Goal: Information Seeking & Learning: Learn about a topic

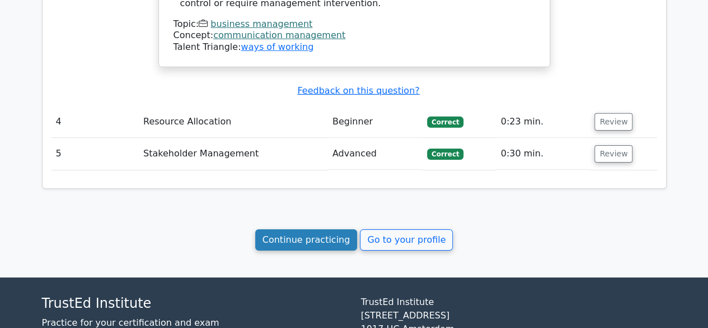
click at [293, 229] on link "Continue practicing" at bounding box center [306, 239] width 102 height 21
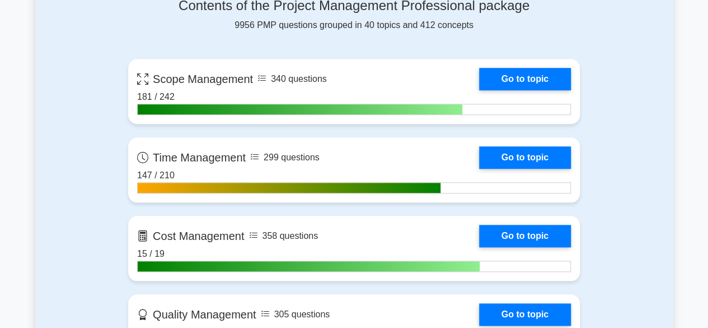
scroll to position [492, 0]
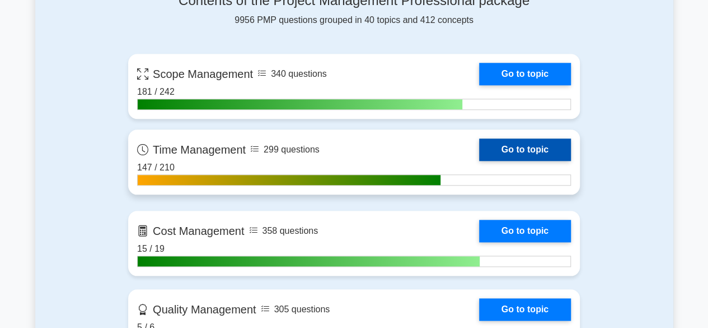
click at [553, 152] on link "Go to topic" at bounding box center [525, 149] width 92 height 22
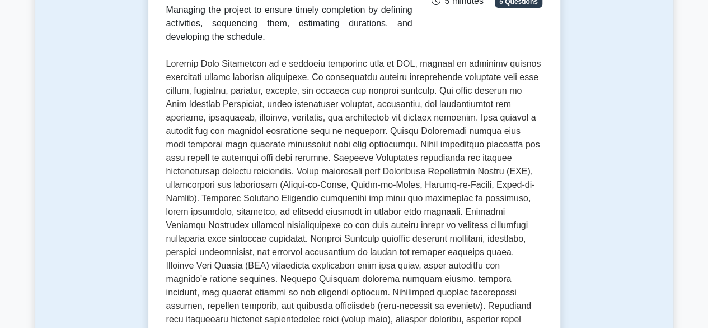
scroll to position [555, 0]
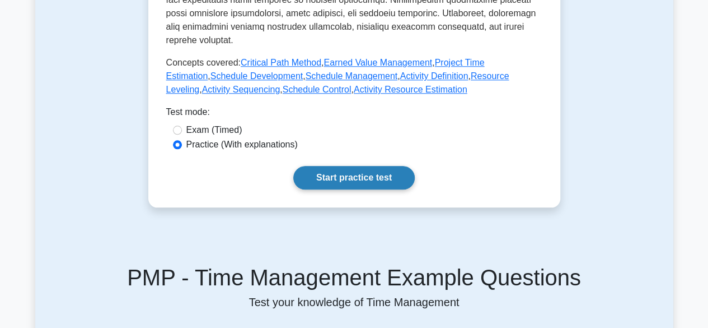
click at [370, 167] on link "Start practice test" at bounding box center [354, 178] width 122 height 24
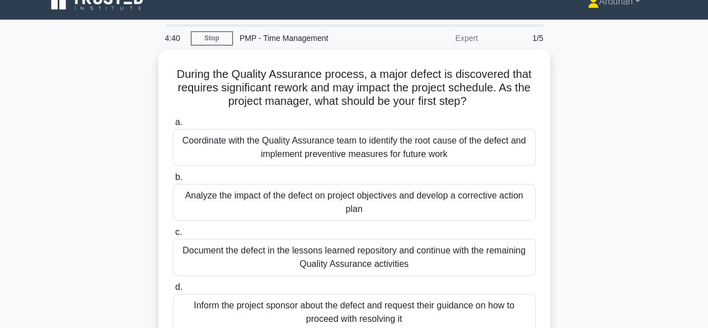
scroll to position [20, 0]
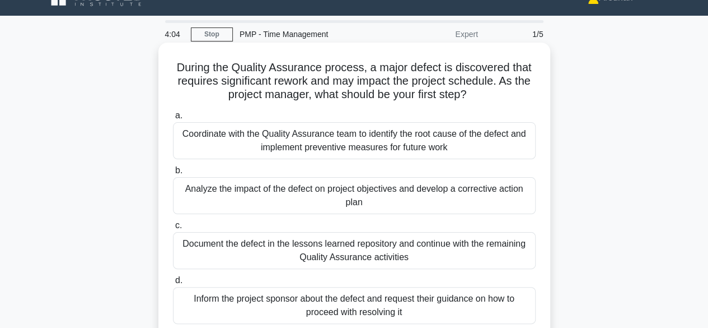
click at [450, 191] on div "Analyze the impact of the defect on project objectives and develop a corrective…" at bounding box center [354, 195] width 363 height 37
click at [173, 174] on input "b. Analyze the impact of the defect on project objectives and develop a correct…" at bounding box center [173, 170] width 0 height 7
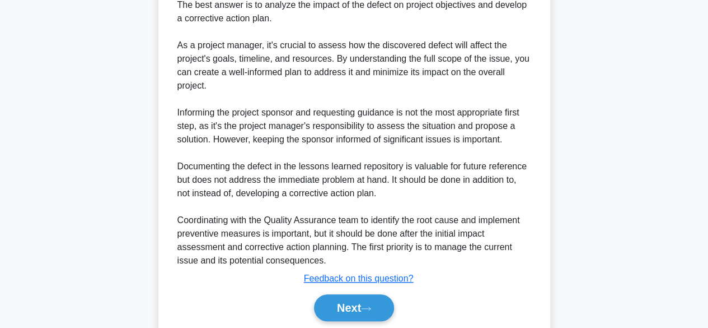
scroll to position [411, 0]
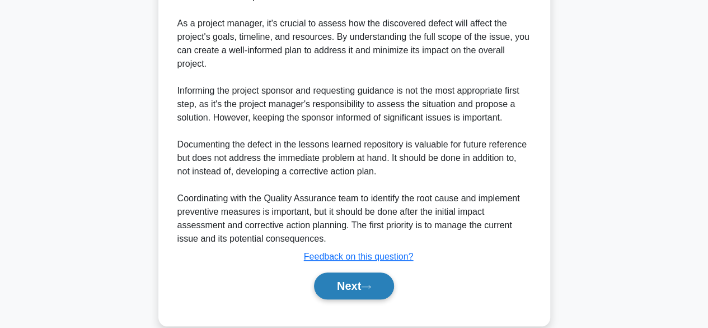
click at [382, 284] on button "Next" at bounding box center [354, 285] width 80 height 27
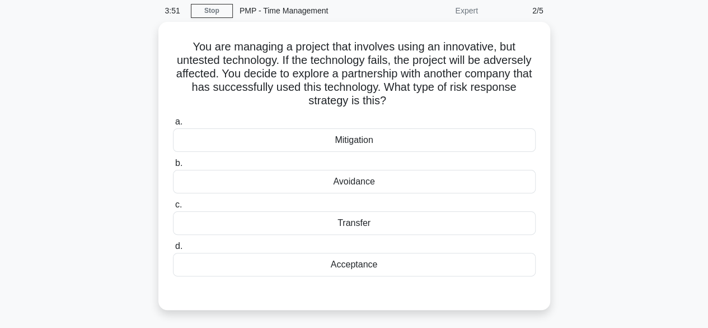
scroll to position [42, 0]
click at [393, 138] on div "Mitigation" at bounding box center [354, 139] width 363 height 24
click at [173, 124] on input "a. Mitigation" at bounding box center [173, 120] width 0 height 7
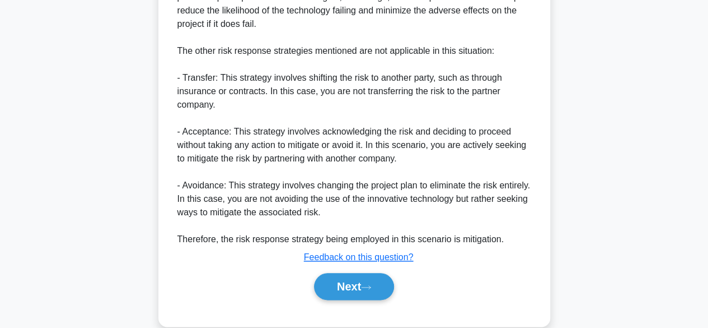
scroll to position [508, 0]
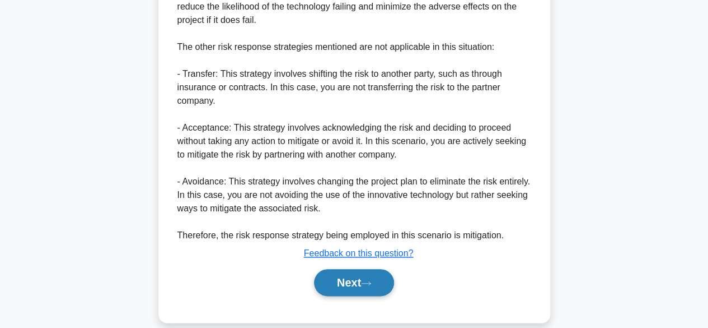
click at [379, 282] on button "Next" at bounding box center [354, 282] width 80 height 27
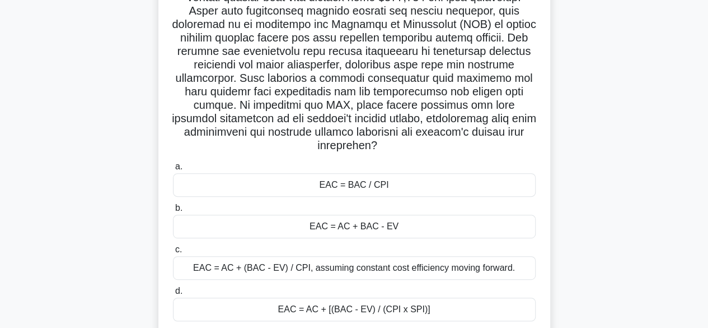
scroll to position [158, 0]
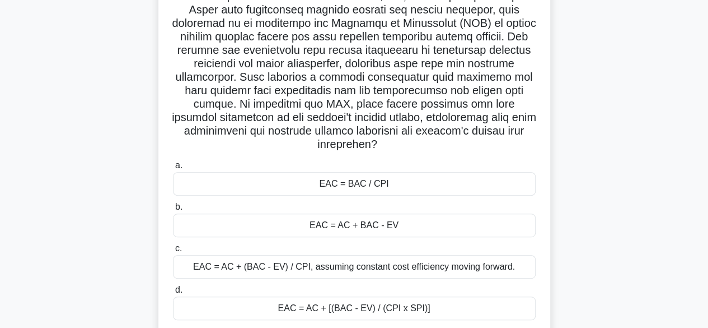
click at [438, 302] on div "EAC = AC + [(BAC - EV) / (CPI x SPI)]" at bounding box center [354, 308] width 363 height 24
click at [173, 293] on input "d. EAC = AC + [(BAC - EV) / (CPI x SPI)]" at bounding box center [173, 289] width 0 height 7
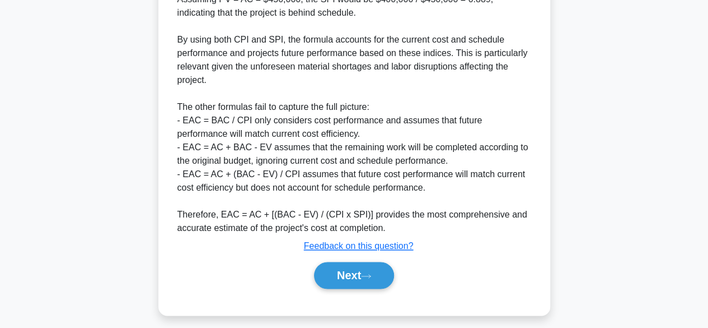
scroll to position [697, 0]
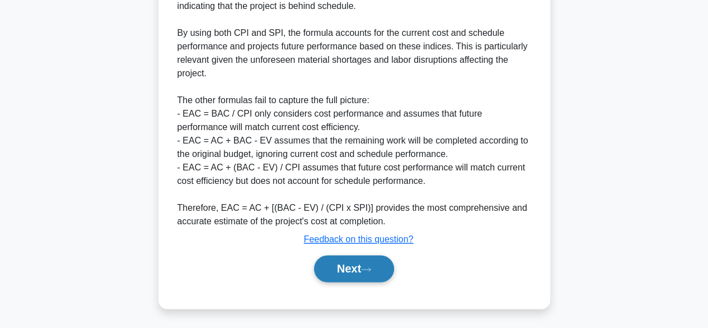
click at [352, 270] on button "Next" at bounding box center [354, 268] width 80 height 27
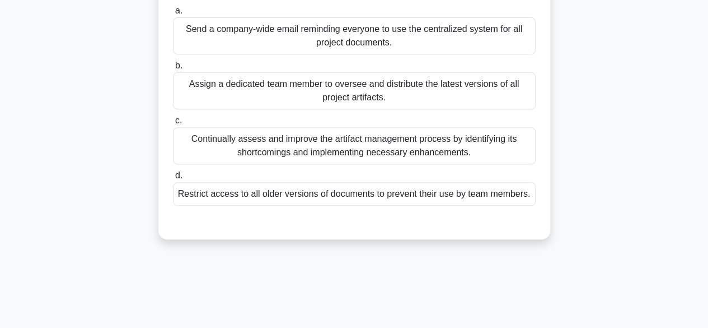
scroll to position [182, 0]
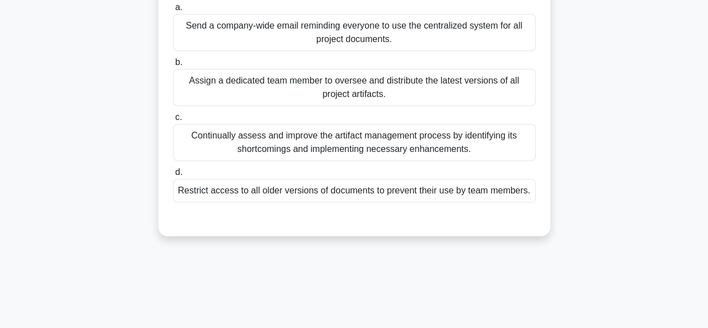
click at [460, 160] on div "Continually assess and improve the artifact management process by identifying i…" at bounding box center [354, 142] width 363 height 37
click at [173, 121] on input "c. Continually assess and improve the artifact management process by identifyin…" at bounding box center [173, 117] width 0 height 7
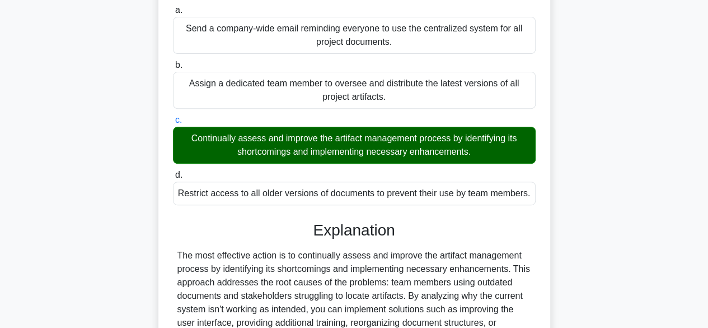
scroll to position [334, 0]
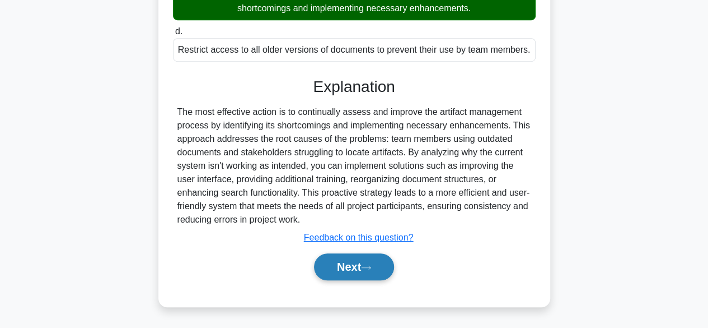
click at [377, 265] on button "Next" at bounding box center [354, 266] width 80 height 27
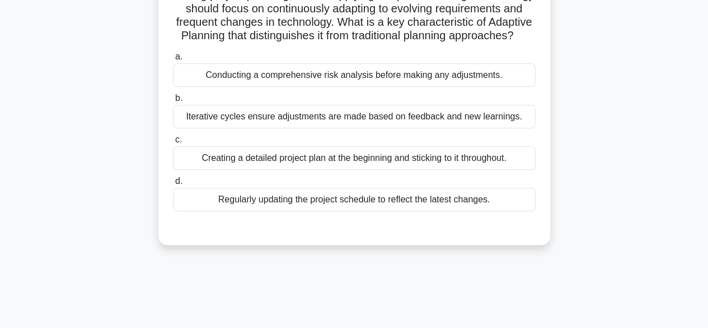
scroll to position [96, 0]
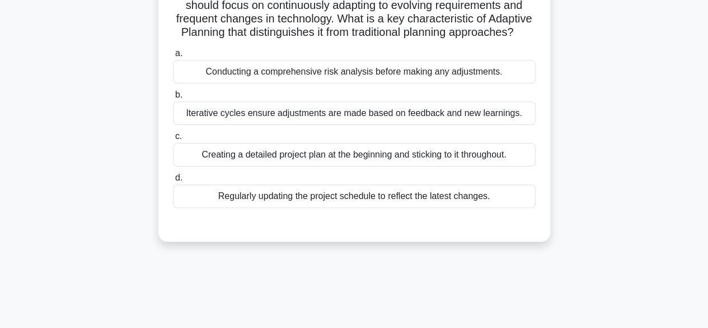
click at [469, 125] on div "Iterative cycles ensure adjustments are made based on feedback and new learning…" at bounding box center [354, 113] width 363 height 24
click at [173, 99] on input "b. Iterative cycles ensure adjustments are made based on feedback and new learn…" at bounding box center [173, 94] width 0 height 7
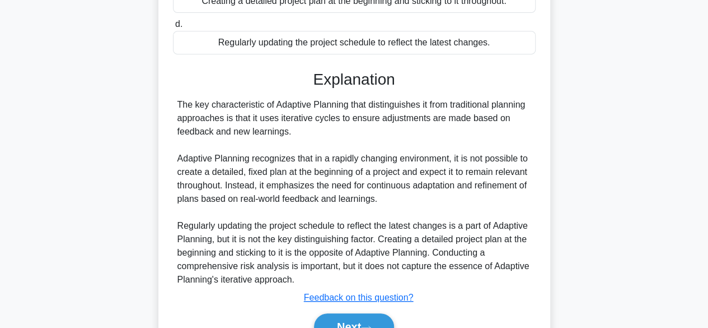
scroll to position [321, 0]
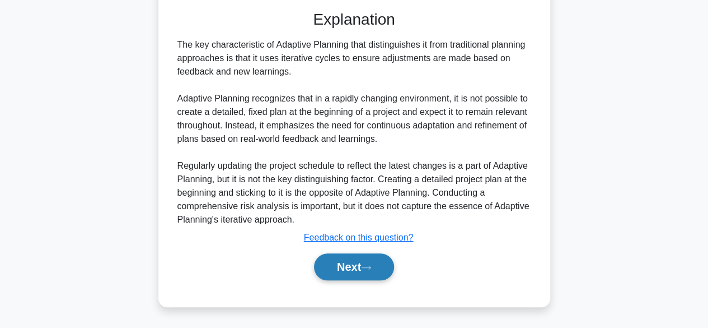
click at [370, 264] on button "Next" at bounding box center [354, 266] width 80 height 27
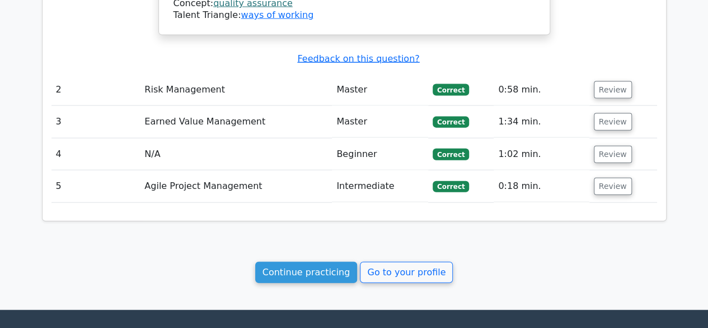
scroll to position [1212, 0]
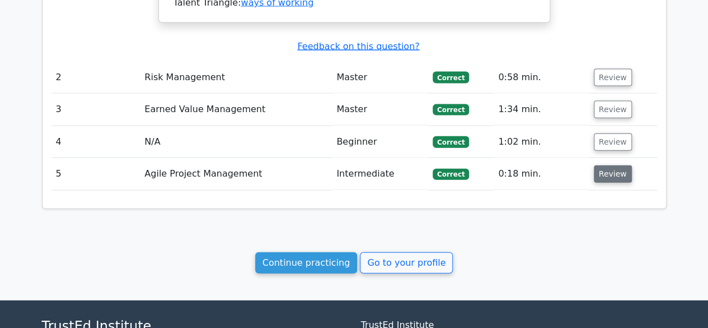
click at [609, 165] on button "Review" at bounding box center [613, 173] width 38 height 17
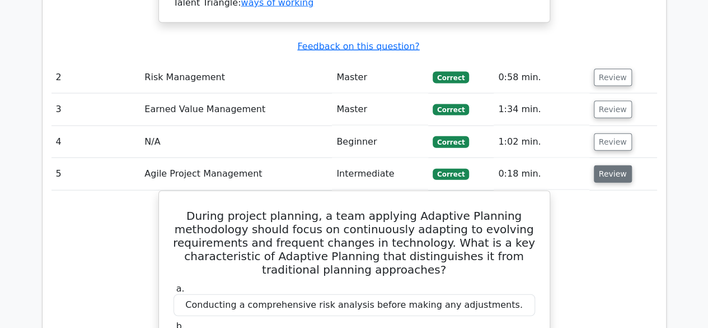
click at [609, 165] on button "Review" at bounding box center [613, 173] width 38 height 17
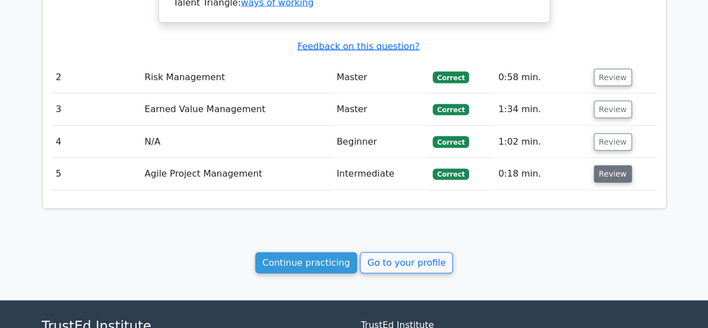
click at [609, 165] on button "Review" at bounding box center [613, 173] width 38 height 17
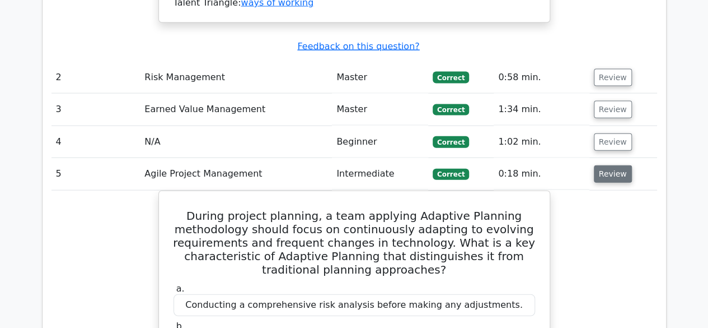
click at [609, 165] on button "Review" at bounding box center [613, 173] width 38 height 17
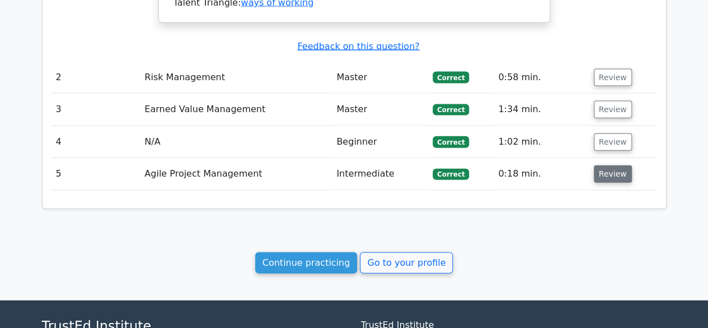
click at [609, 165] on button "Review" at bounding box center [613, 173] width 38 height 17
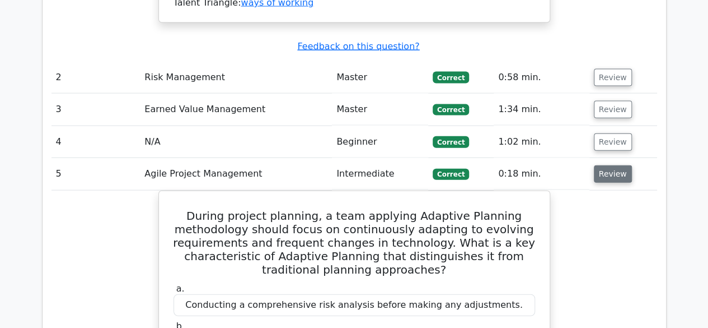
click at [609, 165] on button "Review" at bounding box center [613, 173] width 38 height 17
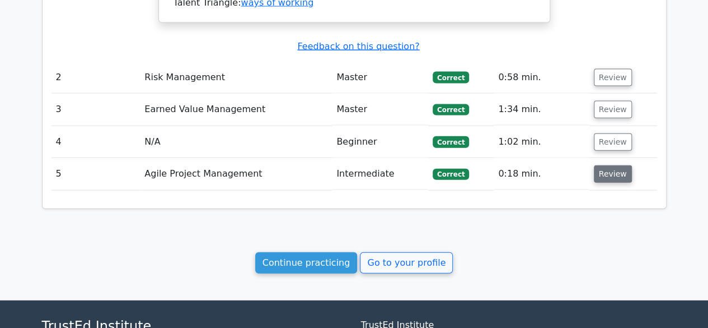
click at [609, 165] on button "Review" at bounding box center [613, 173] width 38 height 17
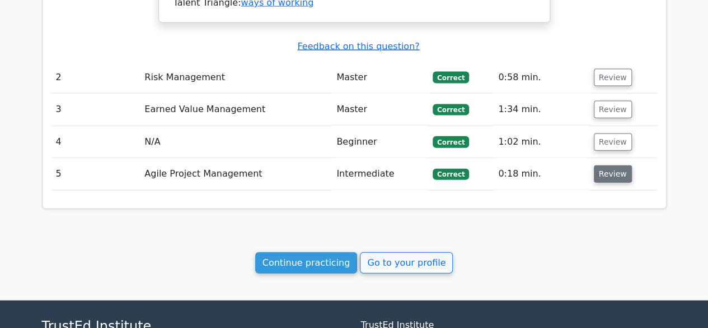
click at [609, 165] on button "Review" at bounding box center [613, 173] width 38 height 17
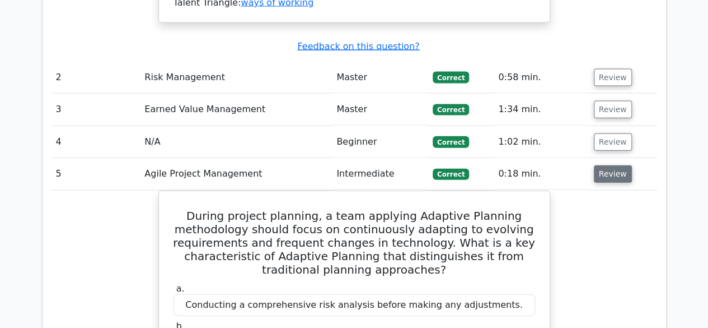
click at [601, 165] on button "Review" at bounding box center [613, 173] width 38 height 17
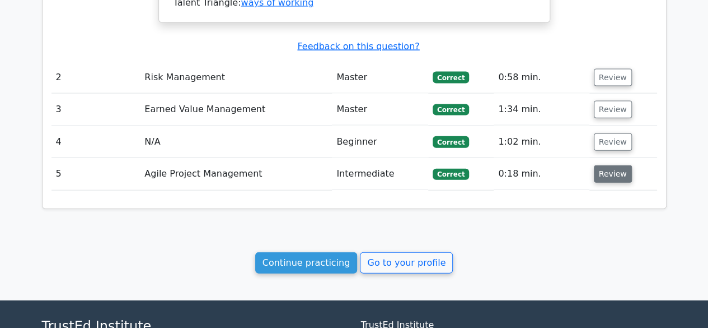
click at [601, 165] on button "Review" at bounding box center [613, 173] width 38 height 17
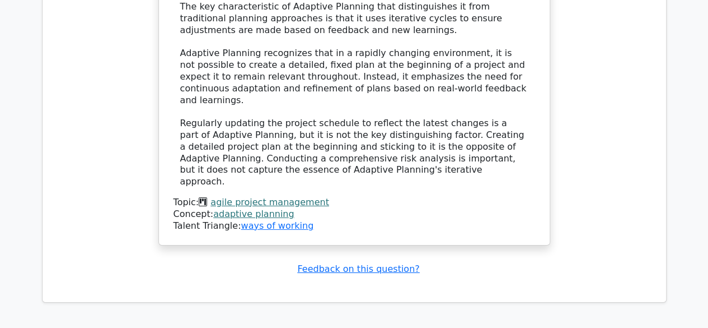
scroll to position [1728, 0]
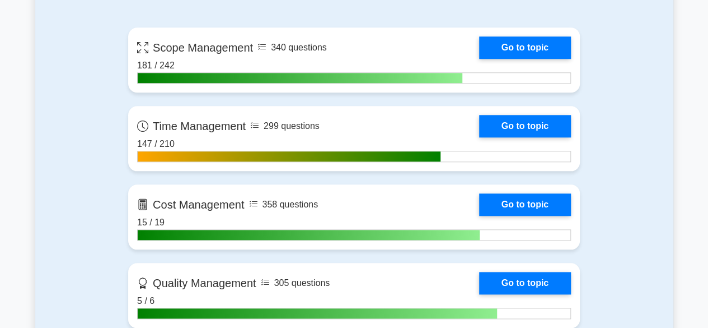
scroll to position [529, 0]
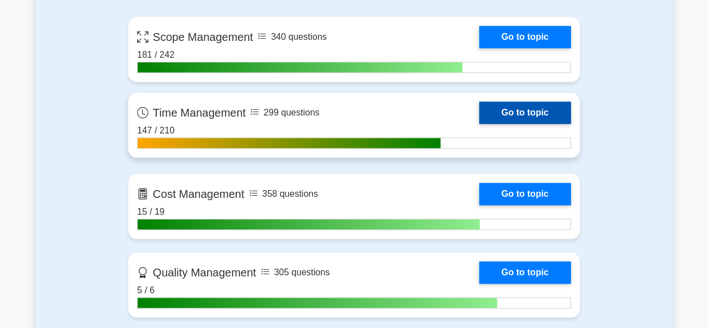
click at [527, 109] on link "Go to topic" at bounding box center [525, 112] width 92 height 22
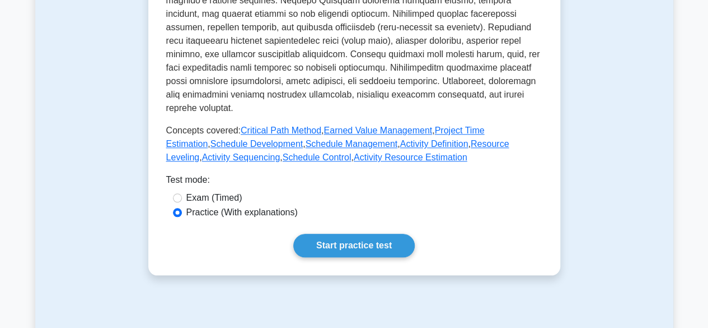
scroll to position [492, 0]
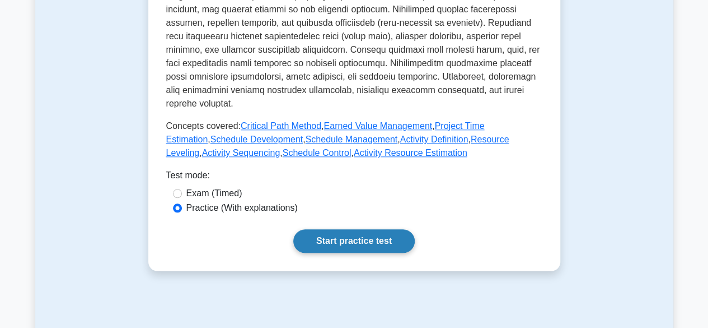
click at [351, 229] on link "Start practice test" at bounding box center [354, 241] width 122 height 24
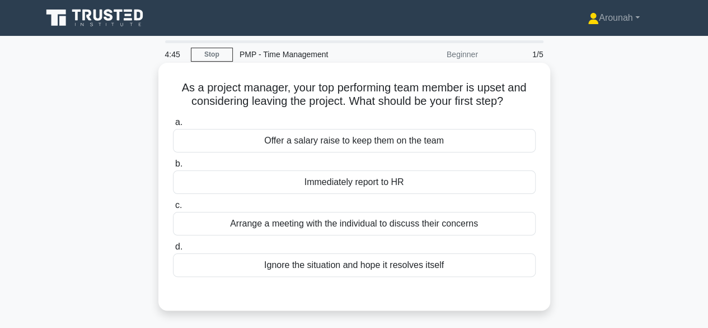
click at [453, 219] on div "Arrange a meeting with the individual to discuss their concerns" at bounding box center [354, 224] width 363 height 24
click at [173, 209] on input "c. Arrange a meeting with the individual to discuss their concerns" at bounding box center [173, 205] width 0 height 7
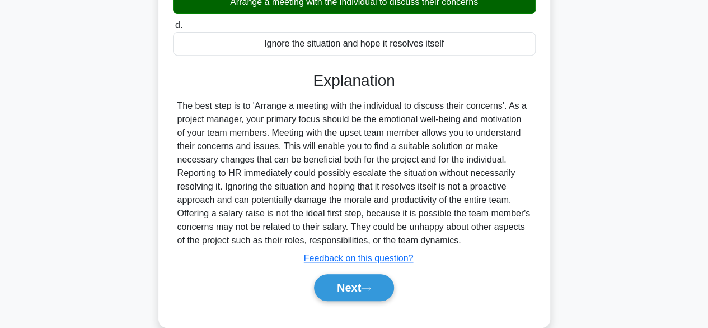
scroll to position [256, 0]
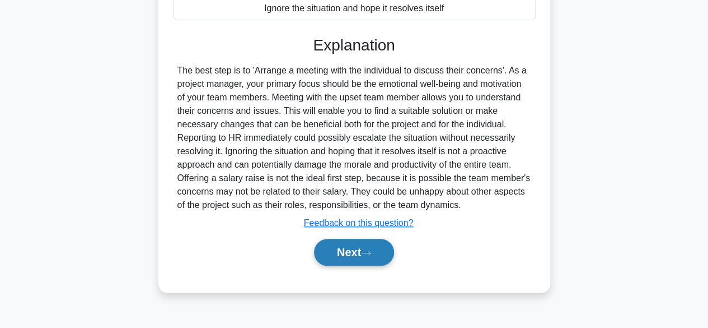
click at [391, 251] on button "Next" at bounding box center [354, 252] width 80 height 27
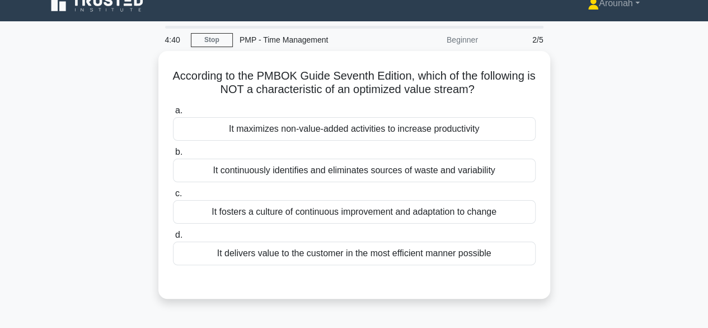
scroll to position [11, 0]
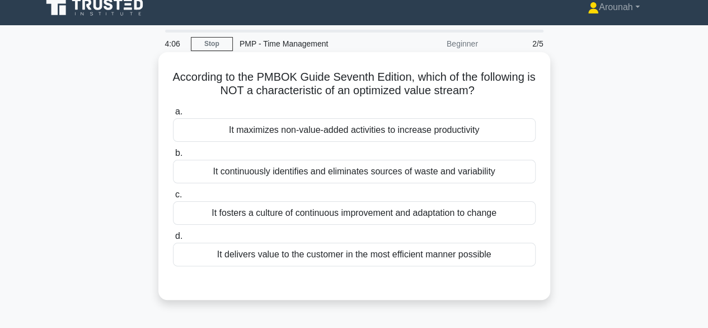
click at [372, 133] on div "It maximizes non-value-added activities to increase productivity" at bounding box center [354, 130] width 363 height 24
click at [173, 115] on input "a. It maximizes non-value-added activities to increase productivity" at bounding box center [173, 111] width 0 height 7
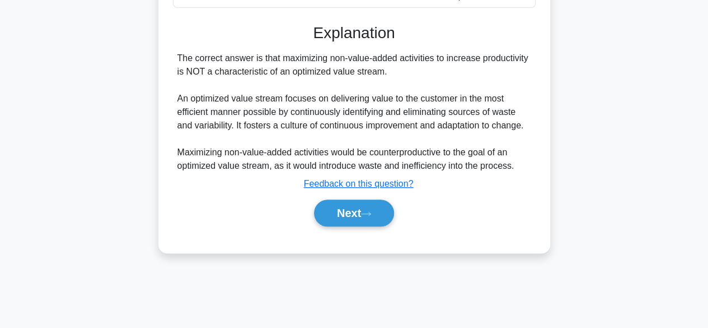
scroll to position [277, 0]
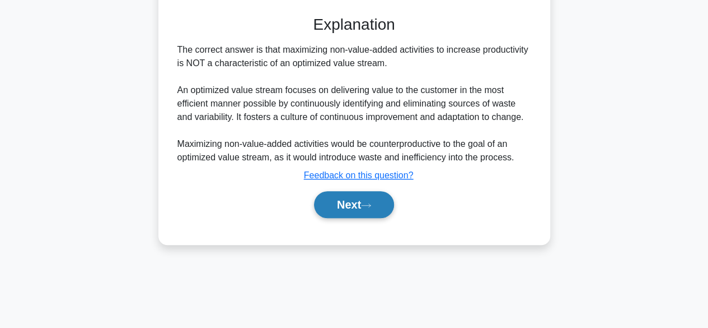
click at [380, 201] on button "Next" at bounding box center [354, 204] width 80 height 27
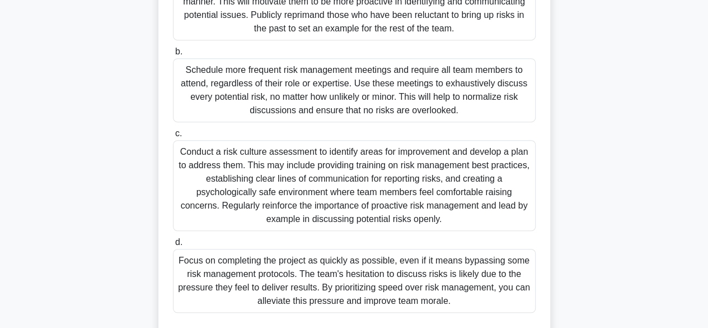
scroll to position [251, 0]
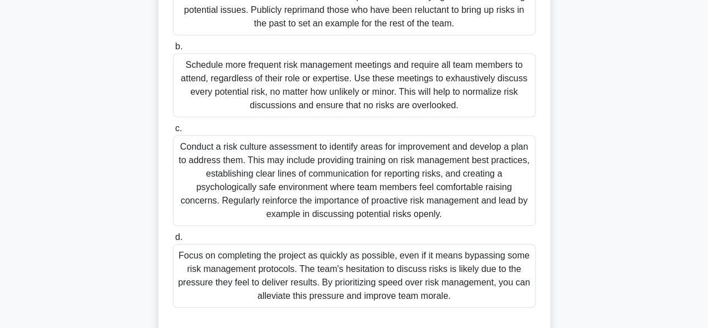
click at [437, 202] on div "Conduct a risk culture assessment to identify areas for improvement and develop…" at bounding box center [354, 180] width 363 height 91
click at [173, 132] on input "c. Conduct a risk culture assessment to identify areas for improvement and deve…" at bounding box center [173, 128] width 0 height 7
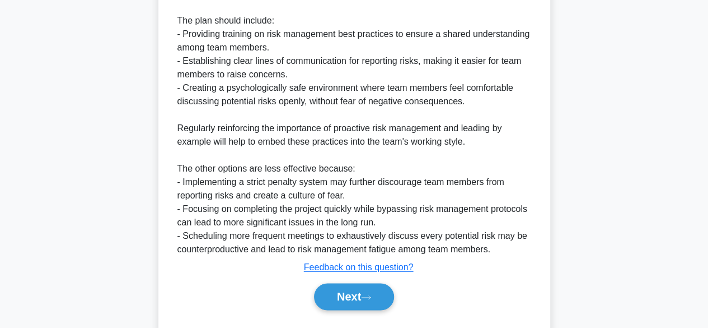
scroll to position [684, 0]
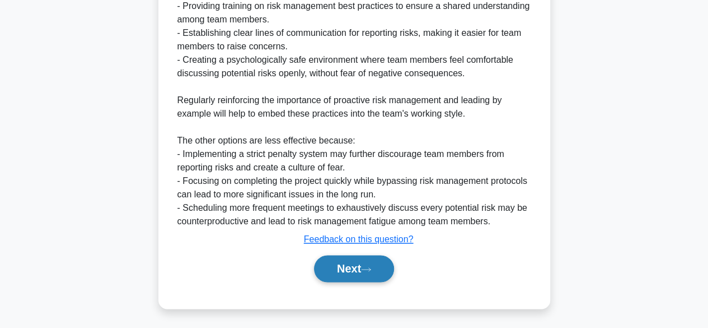
click at [347, 266] on button "Next" at bounding box center [354, 268] width 80 height 27
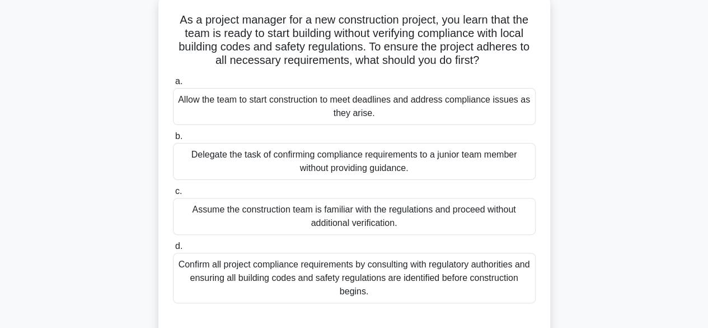
scroll to position [72, 0]
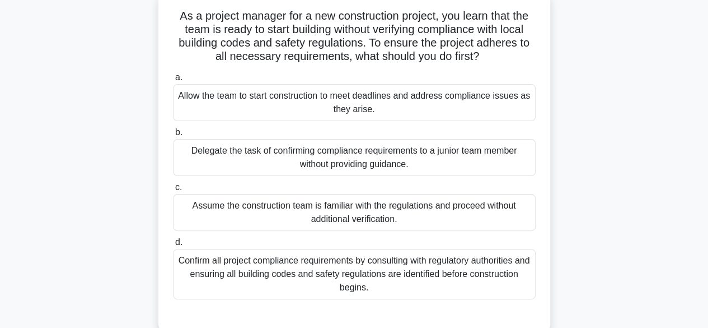
click at [514, 273] on div "Confirm all project compliance requirements by consulting with regulatory autho…" at bounding box center [354, 274] width 363 height 50
click at [173, 246] on input "d. Confirm all project compliance requirements by consulting with regulatory au…" at bounding box center [173, 242] width 0 height 7
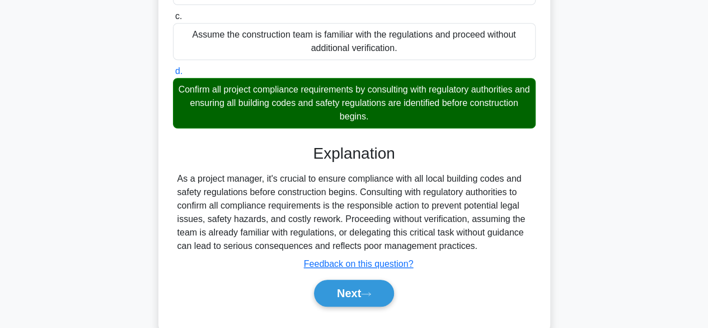
scroll to position [277, 0]
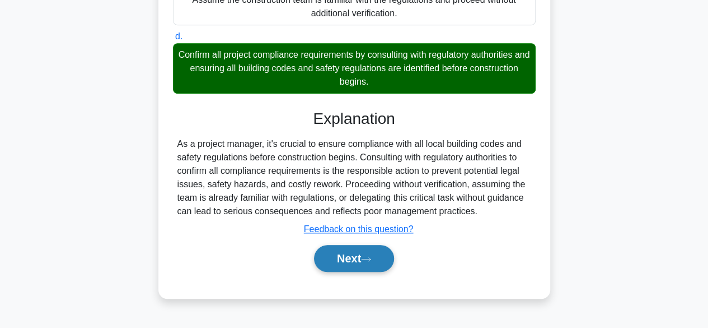
click at [379, 251] on button "Next" at bounding box center [354, 258] width 80 height 27
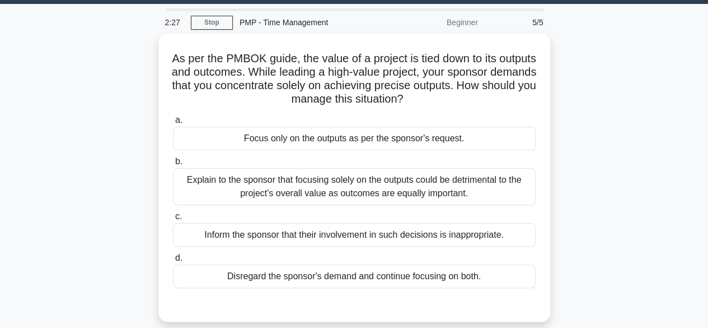
scroll to position [32, 0]
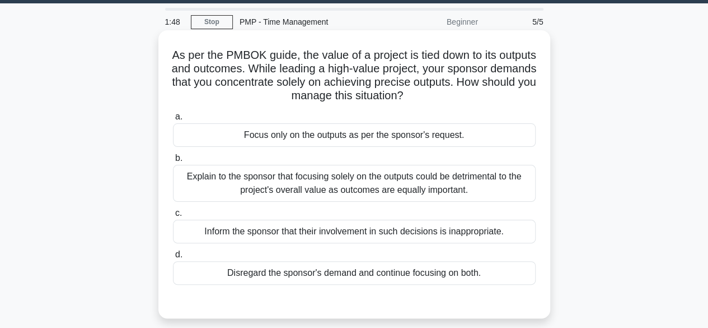
click at [477, 190] on div "Explain to the sponsor that focusing solely on the outputs could be detrimental…" at bounding box center [354, 183] width 363 height 37
click at [173, 162] on input "b. Explain to the sponsor that focusing solely on the outputs could be detrimen…" at bounding box center [173, 158] width 0 height 7
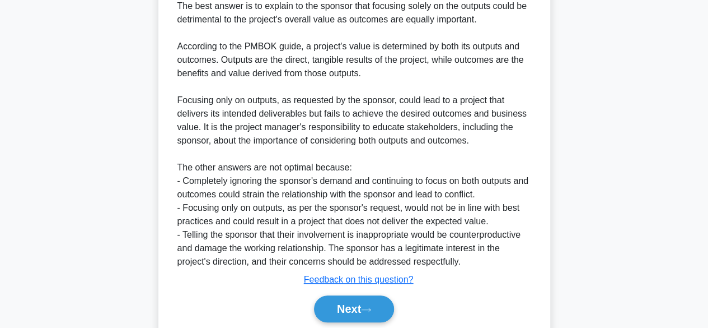
scroll to position [373, 0]
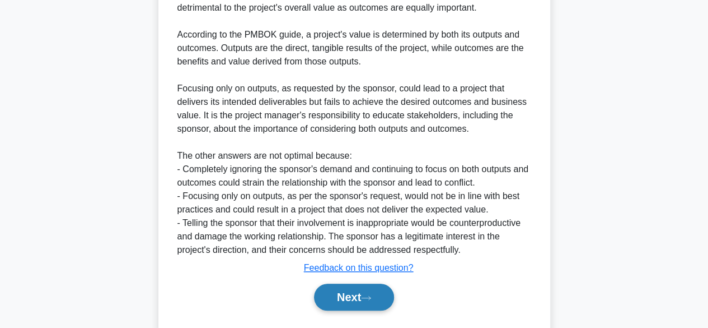
click at [338, 293] on button "Next" at bounding box center [354, 296] width 80 height 27
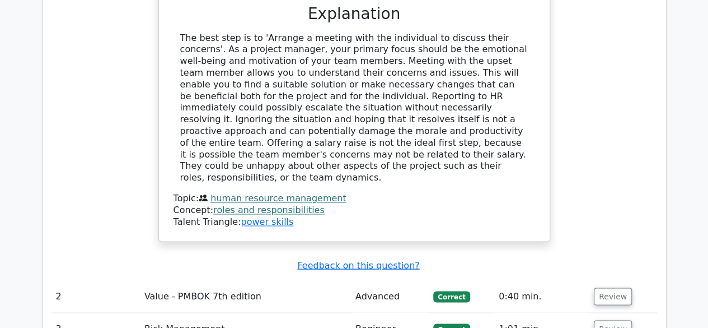
scroll to position [1129, 0]
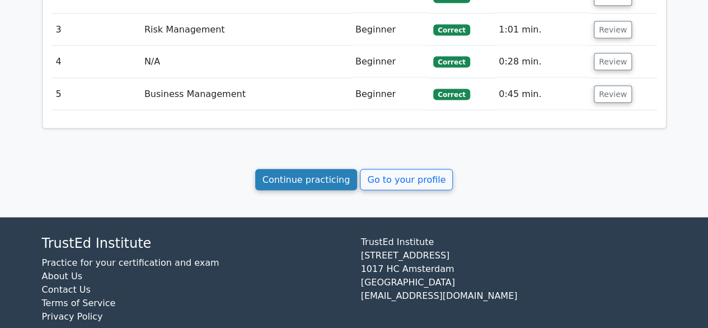
click at [303, 169] on link "Continue practicing" at bounding box center [306, 179] width 102 height 21
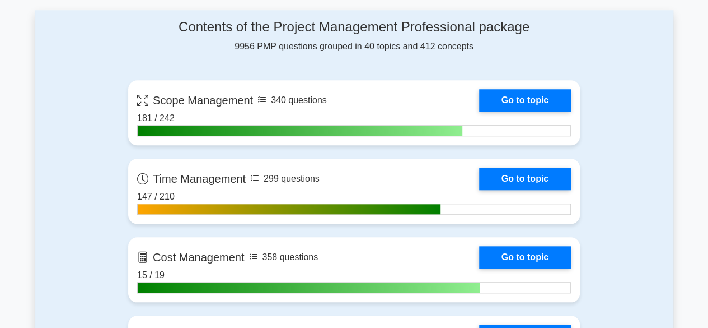
scroll to position [477, 0]
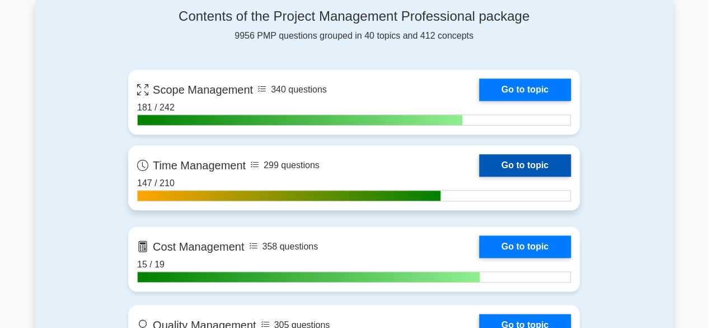
click at [551, 162] on link "Go to topic" at bounding box center [525, 165] width 92 height 22
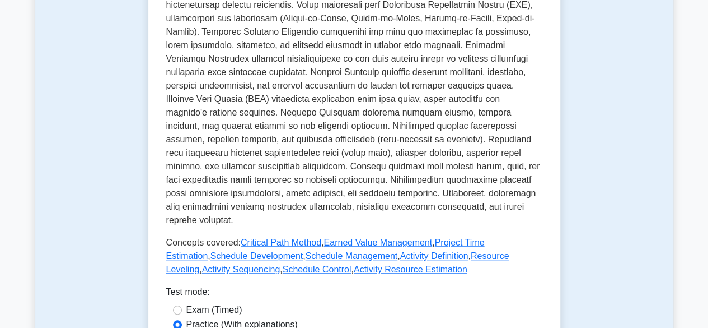
scroll to position [562, 0]
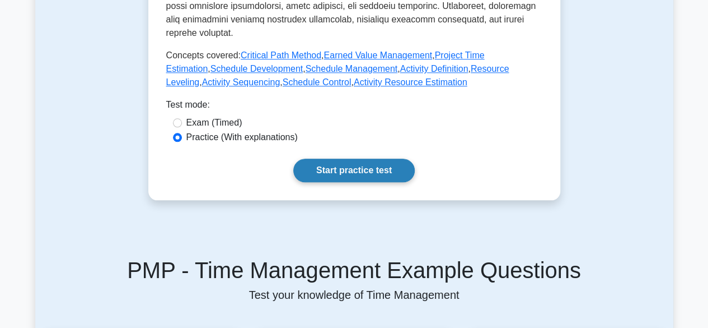
click at [380, 161] on link "Start practice test" at bounding box center [354, 170] width 122 height 24
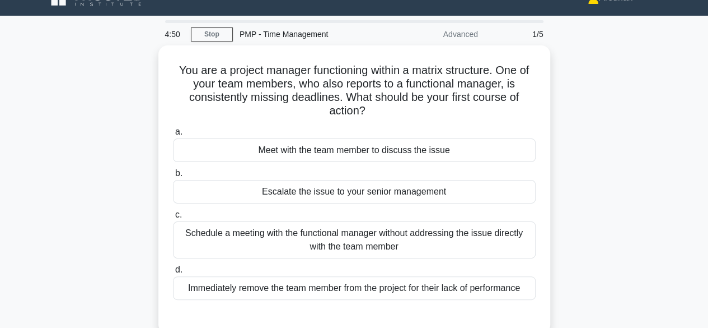
scroll to position [17, 0]
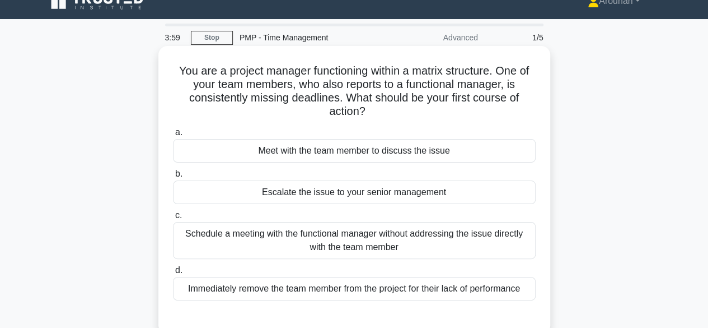
click at [383, 240] on div "Schedule a meeting with the functional manager without addressing the issue dir…" at bounding box center [354, 240] width 363 height 37
click at [173, 219] on input "c. Schedule a meeting with the functional manager without addressing the issue …" at bounding box center [173, 215] width 0 height 7
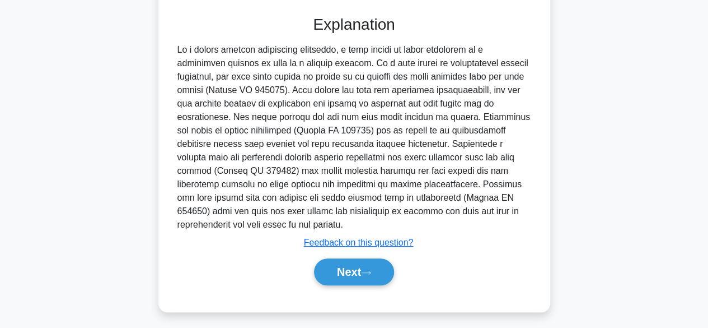
scroll to position [323, 0]
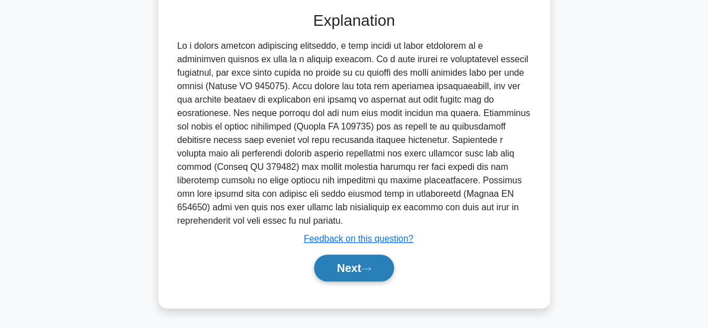
click at [391, 269] on button "Next" at bounding box center [354, 267] width 80 height 27
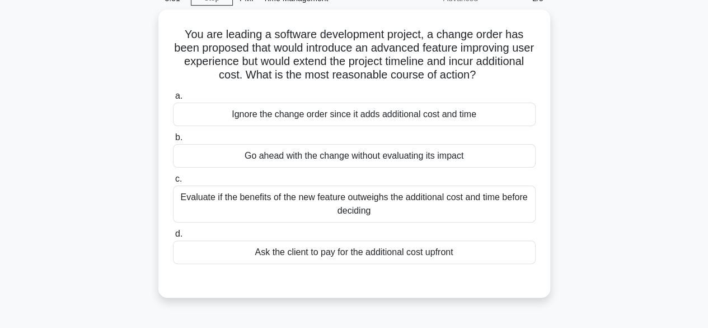
scroll to position [54, 0]
click at [502, 200] on div "Evaluate if the benefits of the new feature outweighs the additional cost and t…" at bounding box center [354, 203] width 363 height 37
click at [173, 182] on input "c. Evaluate if the benefits of the new feature outweighs the additional cost an…" at bounding box center [173, 178] width 0 height 7
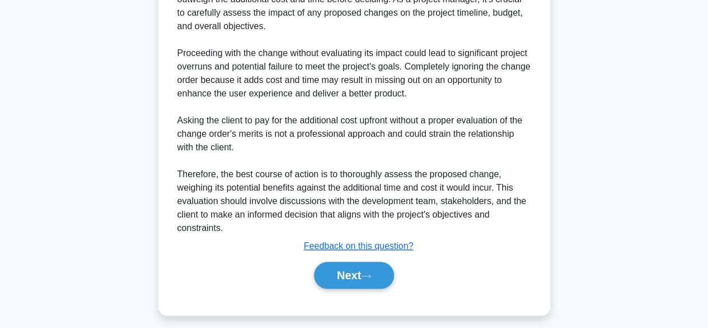
scroll to position [388, 0]
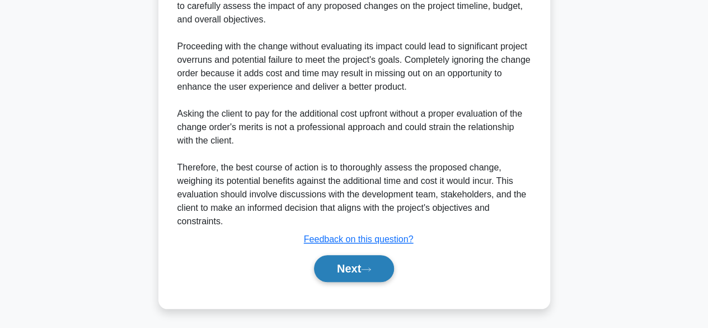
click at [355, 273] on button "Next" at bounding box center [354, 268] width 80 height 27
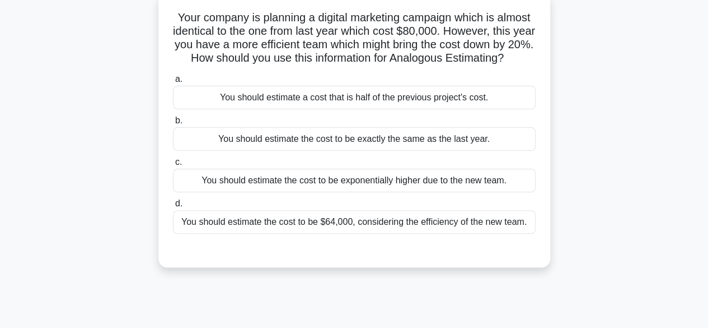
scroll to position [62, 0]
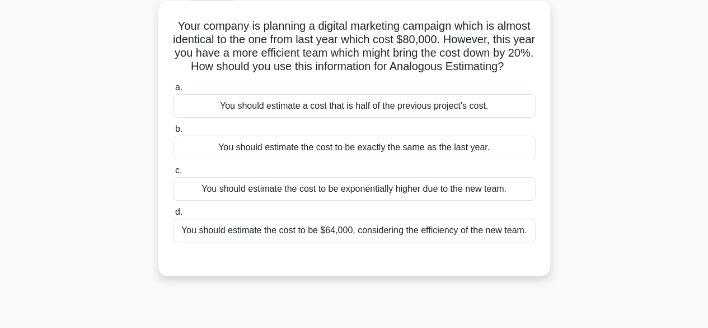
click at [496, 242] on div "You should estimate the cost to be $64,000, considering the efficiency of the n…" at bounding box center [354, 230] width 363 height 24
click at [173, 216] on input "d. You should estimate the cost to be $64,000, considering the efficiency of th…" at bounding box center [173, 211] width 0 height 7
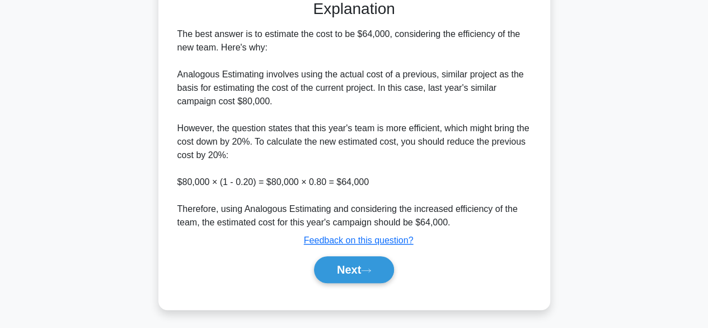
scroll to position [338, 0]
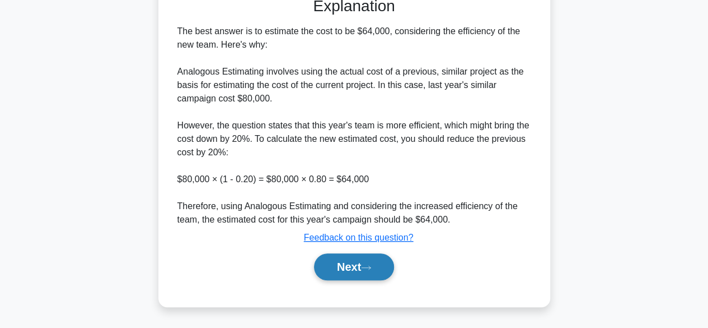
click at [382, 272] on button "Next" at bounding box center [354, 266] width 80 height 27
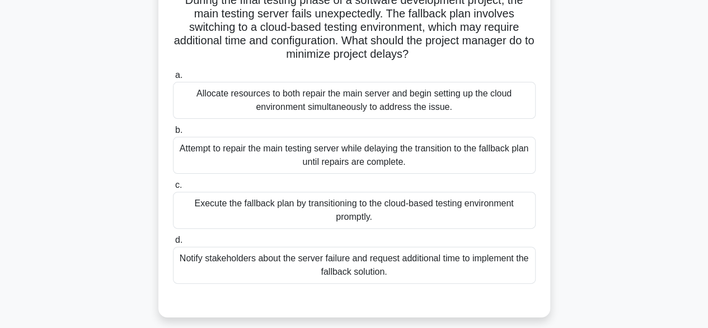
scroll to position [91, 0]
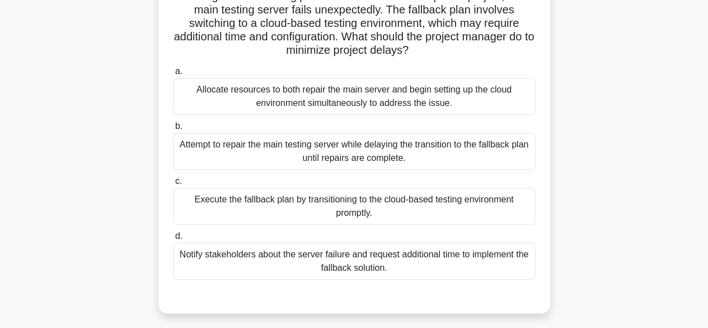
click at [482, 205] on div "Execute the fallback plan by transitioning to the cloud-based testing environme…" at bounding box center [354, 206] width 363 height 37
click at [173, 185] on input "c. Execute the fallback plan by transitioning to the cloud-based testing enviro…" at bounding box center [173, 180] width 0 height 7
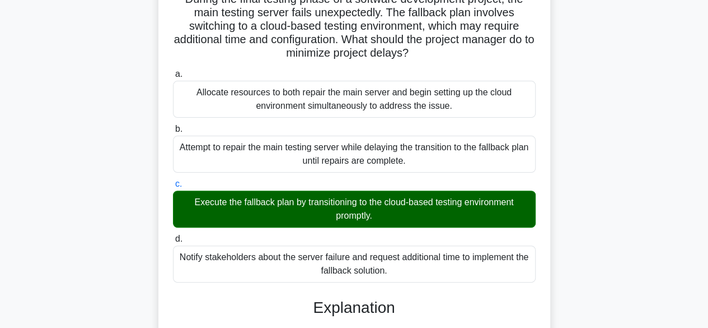
scroll to position [281, 0]
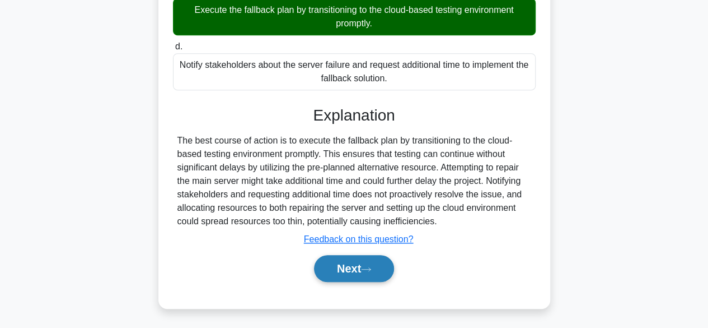
click at [371, 264] on button "Next" at bounding box center [354, 268] width 80 height 27
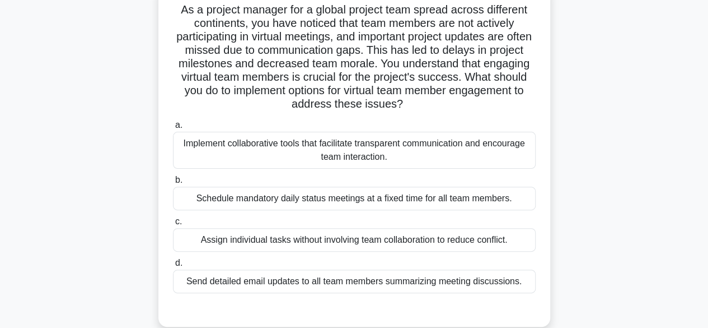
scroll to position [79, 0]
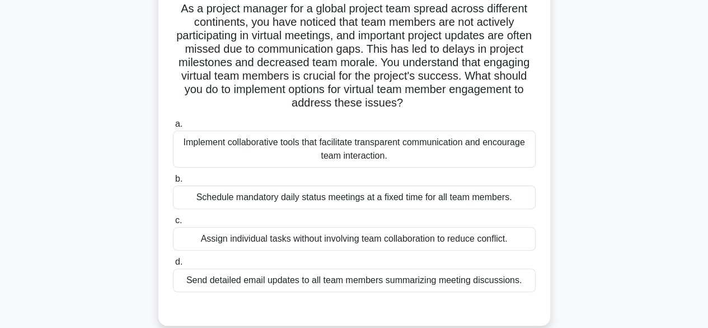
click at [507, 146] on div "Implement collaborative tools that facilitate transparent communication and enc…" at bounding box center [354, 148] width 363 height 37
click at [173, 128] on input "a. Implement collaborative tools that facilitate transparent communication and …" at bounding box center [173, 123] width 0 height 7
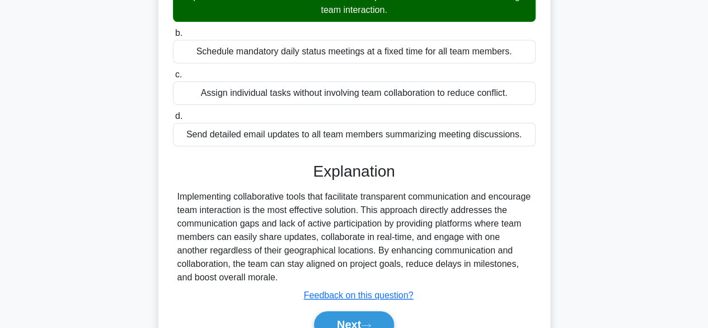
scroll to position [281, 0]
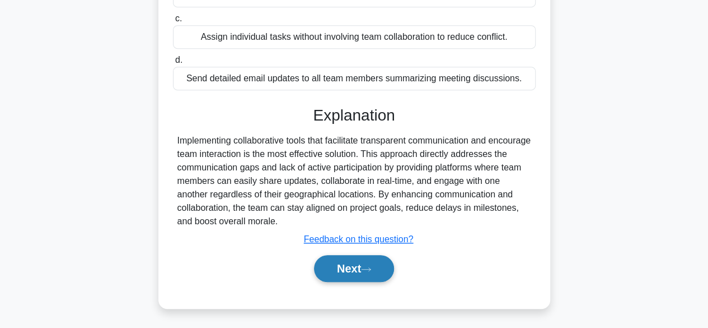
click at [365, 261] on button "Next" at bounding box center [354, 268] width 80 height 27
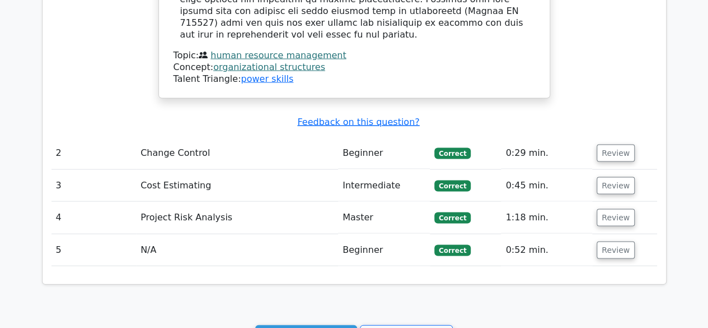
scroll to position [1048, 0]
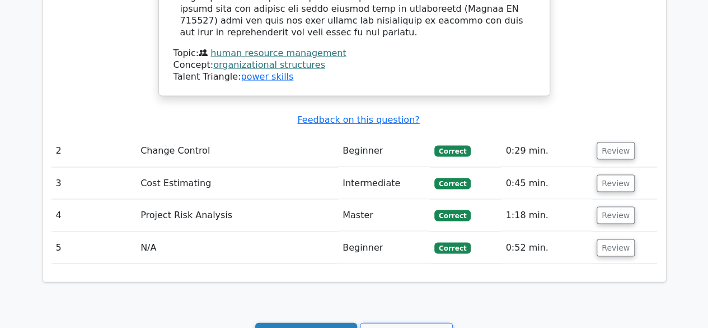
click at [306, 322] on link "Continue practicing" at bounding box center [306, 332] width 102 height 21
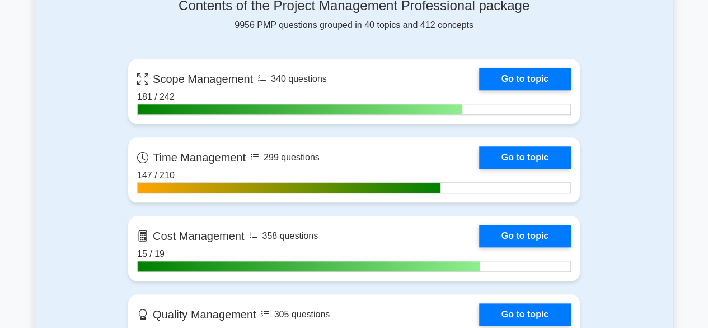
scroll to position [492, 0]
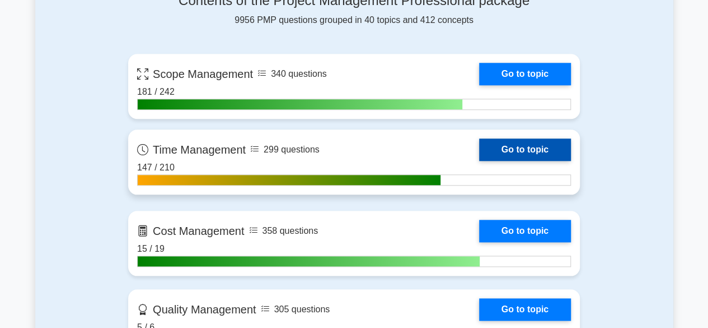
click at [539, 146] on link "Go to topic" at bounding box center [525, 149] width 92 height 22
click at [520, 150] on link "Go to topic" at bounding box center [525, 149] width 92 height 22
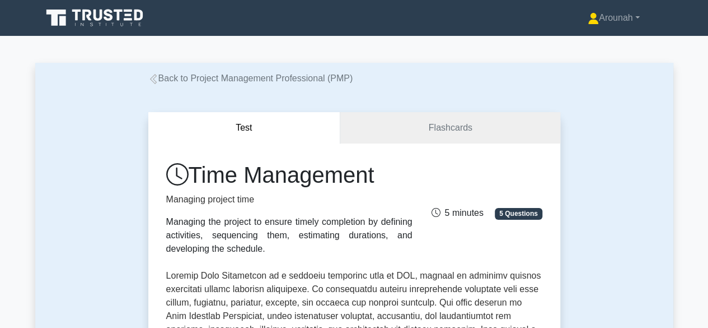
scroll to position [422, 0]
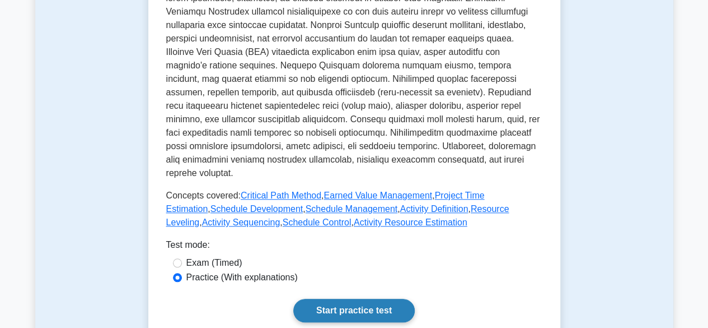
click at [355, 298] on link "Start practice test" at bounding box center [354, 310] width 122 height 24
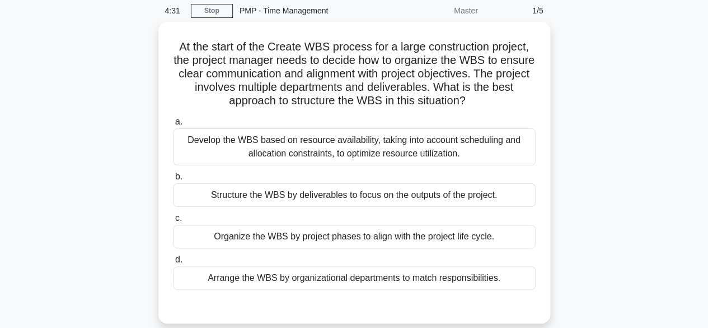
scroll to position [43, 0]
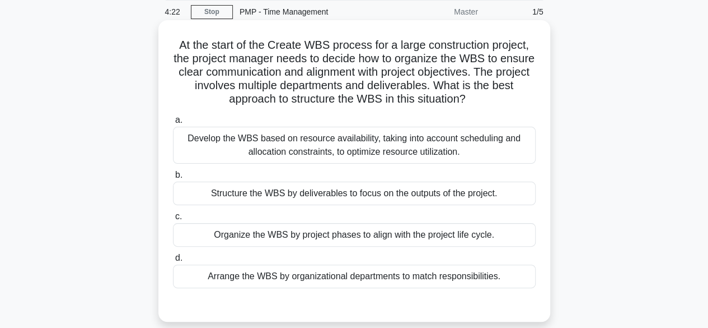
click at [439, 149] on div "Develop the WBS based on resource availability, taking into account scheduling …" at bounding box center [354, 145] width 363 height 37
click at [173, 124] on input "a. Develop the WBS based on resource availability, taking into account scheduli…" at bounding box center [173, 119] width 0 height 7
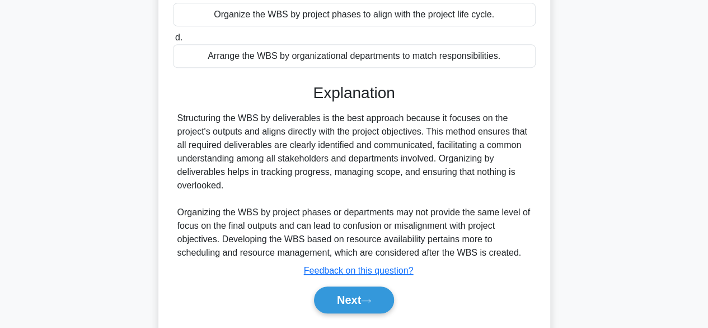
scroll to position [267, 0]
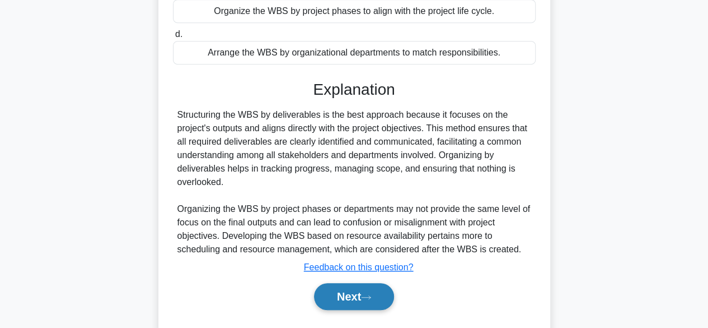
click at [371, 296] on icon at bounding box center [366, 297] width 10 height 6
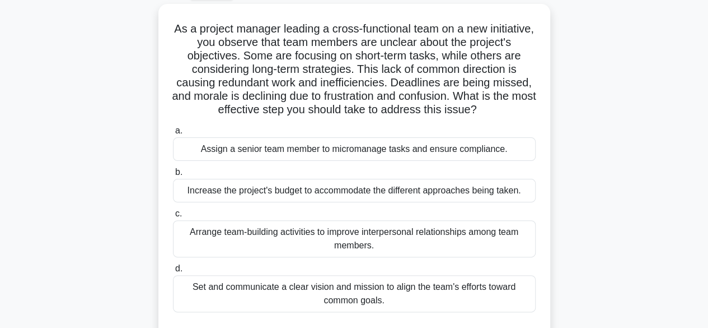
scroll to position [58, 0]
click at [465, 305] on div "Set and communicate a clear vision and mission to align the team's efforts towa…" at bounding box center [354, 293] width 363 height 37
click at [173, 273] on input "d. Set and communicate a clear vision and mission to align the team's efforts t…" at bounding box center [173, 268] width 0 height 7
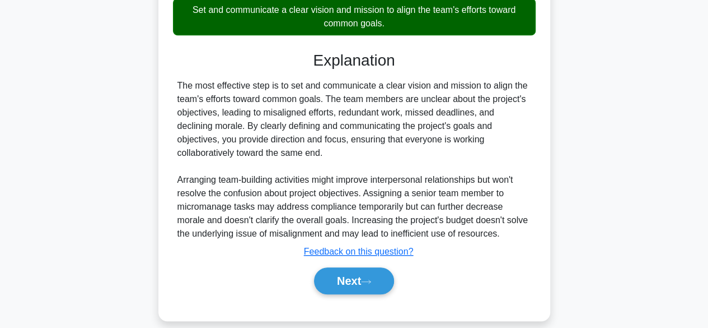
scroll to position [342, 0]
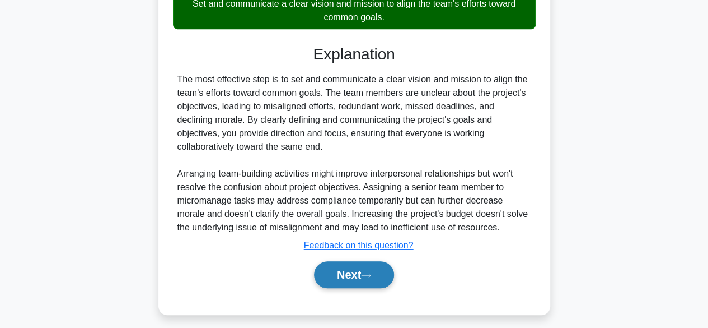
click at [346, 288] on button "Next" at bounding box center [354, 274] width 80 height 27
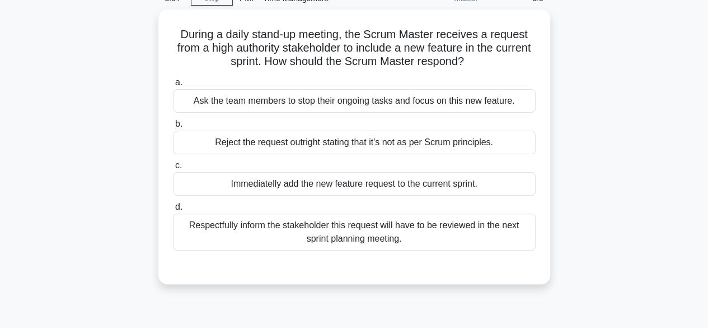
scroll to position [57, 0]
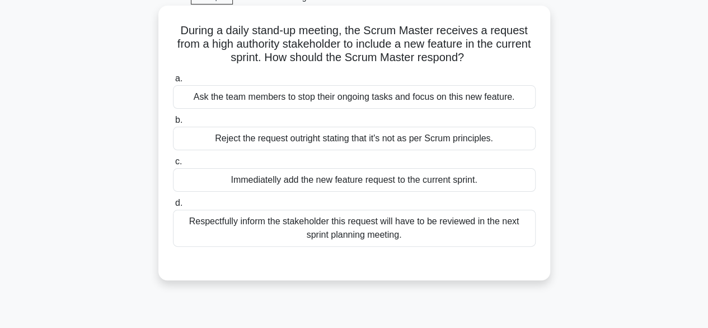
click at [484, 237] on div "Respectfully inform the stakeholder this request will have to be reviewed in th…" at bounding box center [354, 227] width 363 height 37
click at [173, 207] on input "d. Respectfully inform the stakeholder this request will have to be reviewed in…" at bounding box center [173, 202] width 0 height 7
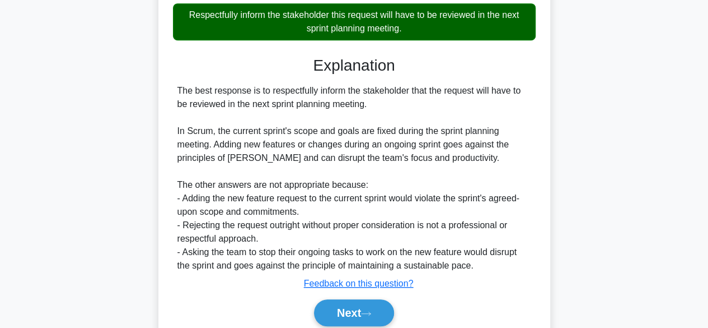
scroll to position [307, 0]
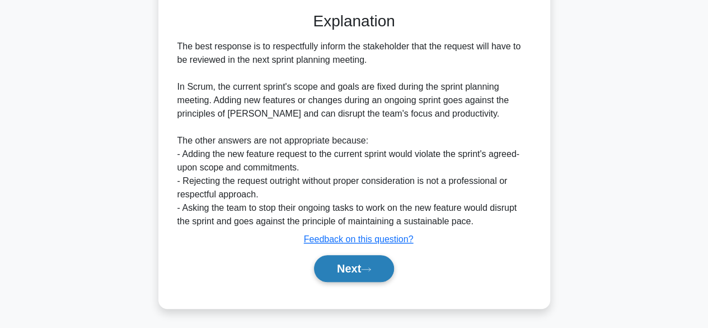
click at [377, 268] on button "Next" at bounding box center [354, 268] width 80 height 27
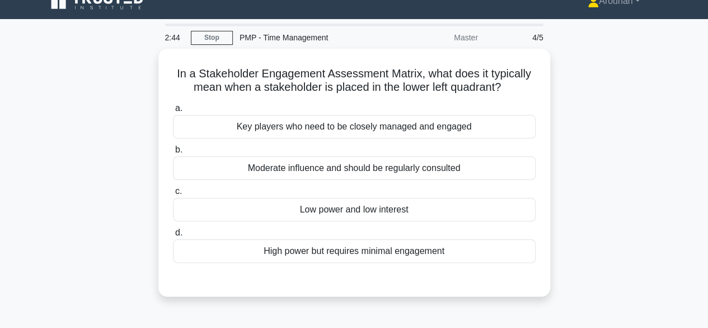
scroll to position [18, 0]
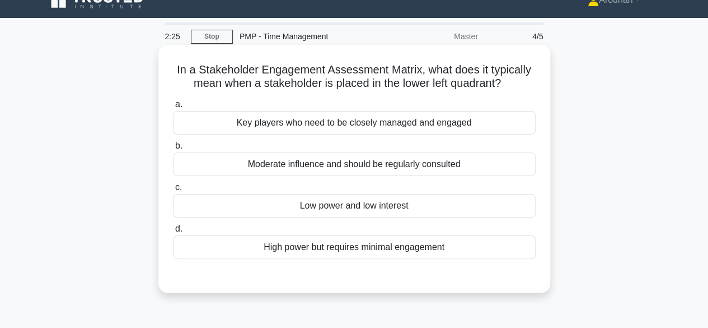
click at [400, 203] on div "Low power and low interest" at bounding box center [354, 206] width 363 height 24
click at [173, 191] on input "c. Low power and low interest" at bounding box center [173, 187] width 0 height 7
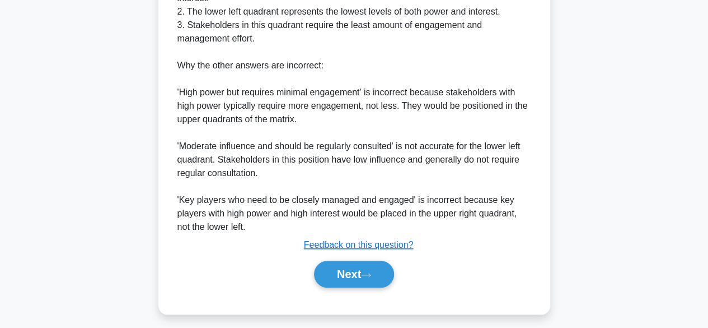
scroll to position [454, 0]
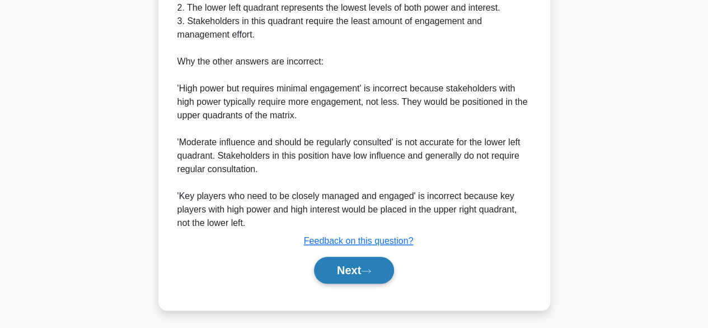
click at [370, 273] on icon at bounding box center [366, 271] width 10 height 6
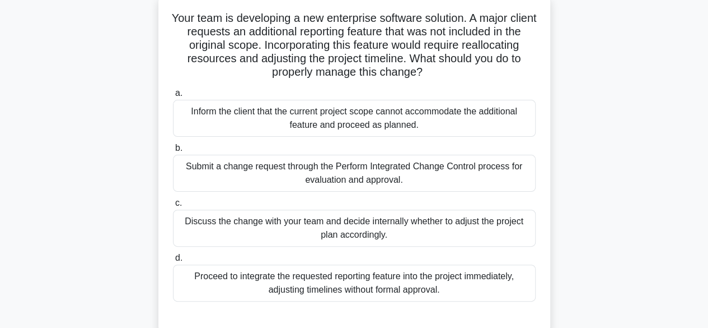
scroll to position [74, 0]
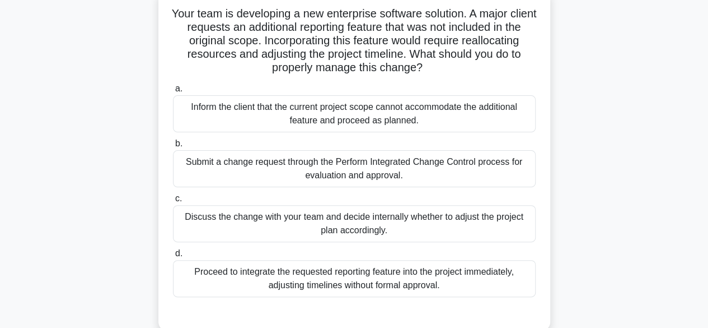
click at [419, 171] on div "Submit a change request through the Perform Integrated Change Control process f…" at bounding box center [354, 168] width 363 height 37
click at [173, 147] on input "b. Submit a change request through the Perform Integrated Change Control proces…" at bounding box center [173, 143] width 0 height 7
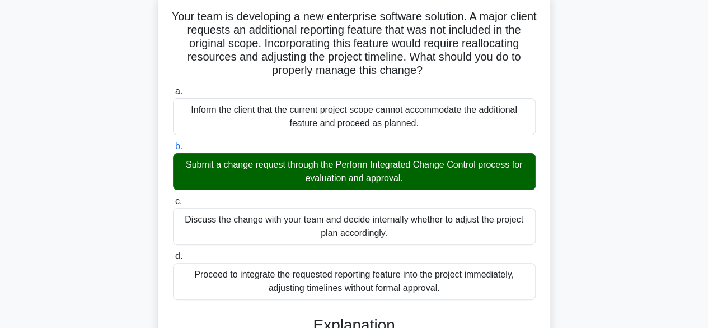
scroll to position [277, 0]
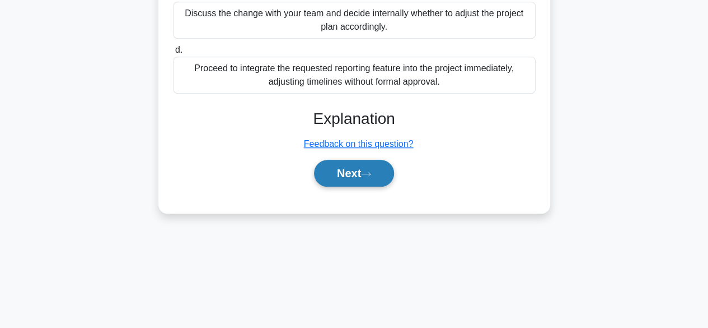
click at [384, 179] on button "Next" at bounding box center [354, 173] width 80 height 27
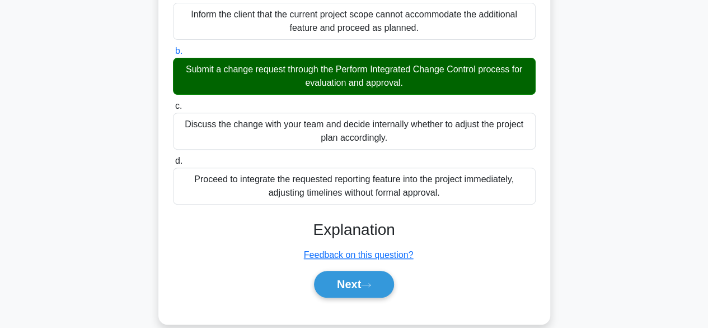
scroll to position [176, 0]
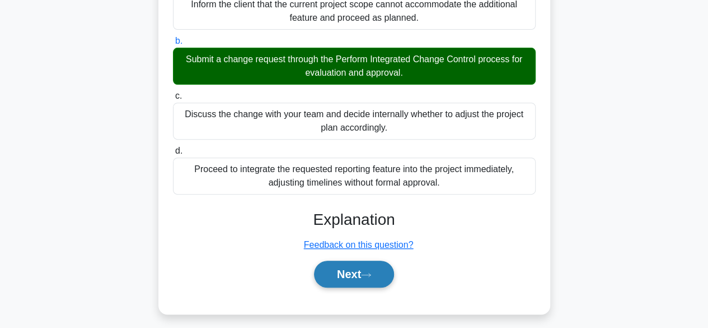
click at [371, 276] on icon at bounding box center [366, 275] width 10 height 6
